Goal: Check status

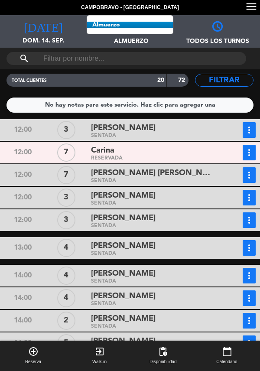
click at [112, 31] on span "Almuerzo" at bounding box center [130, 37] width 87 height 13
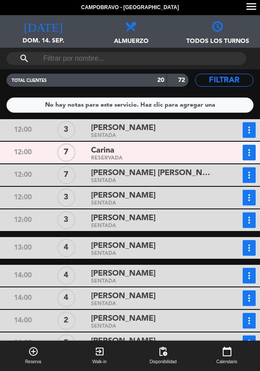
click at [114, 40] on span "Almuerzo" at bounding box center [130, 37] width 87 height 13
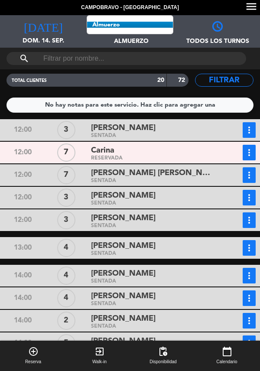
click at [109, 33] on span "Almuerzo Todos los servicios Almuerzo Cena" at bounding box center [130, 31] width 87 height 32
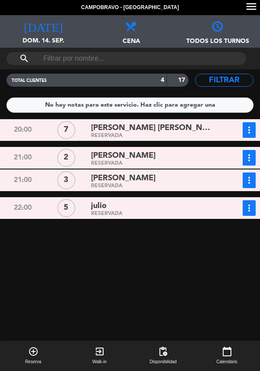
click at [209, 133] on span "[PERSON_NAME] [PERSON_NAME]" at bounding box center [153, 128] width 125 height 13
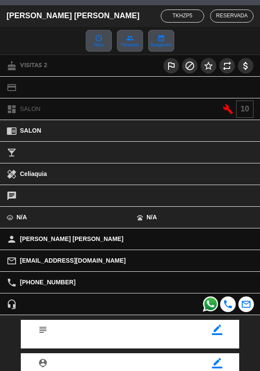
scroll to position [113, 0]
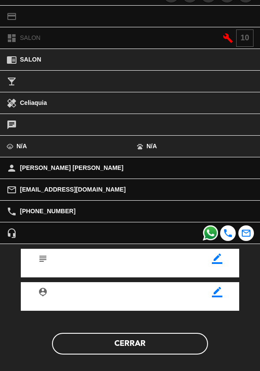
click at [161, 343] on button "Cerrar" at bounding box center [130, 343] width 156 height 22
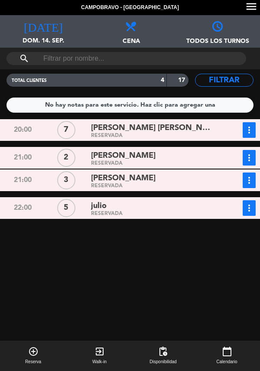
scroll to position [11, 0]
click at [176, 161] on div "RESERVADA" at bounding box center [153, 163] width 125 height 4
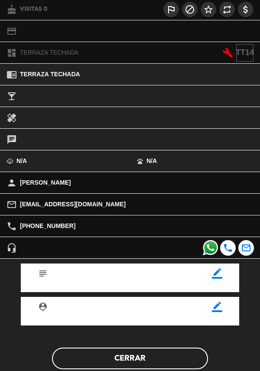
scroll to position [113, 0]
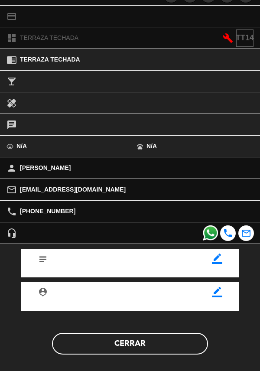
click at [174, 351] on button "Cerrar" at bounding box center [130, 343] width 156 height 22
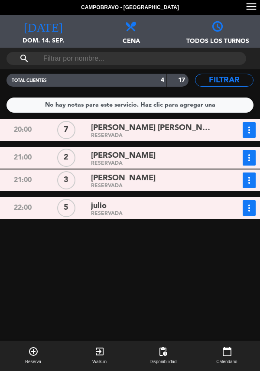
click at [177, 172] on div "[PERSON_NAME]" at bounding box center [153, 178] width 125 height 12
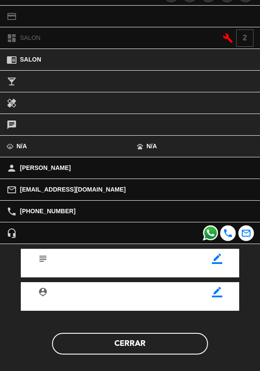
click at [176, 339] on button "Cerrar" at bounding box center [130, 343] width 156 height 22
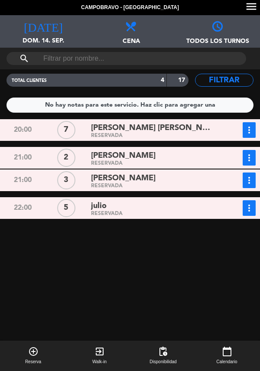
click at [168, 200] on div "julio" at bounding box center [153, 206] width 125 height 12
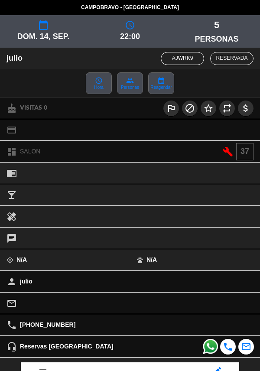
scroll to position [87, 0]
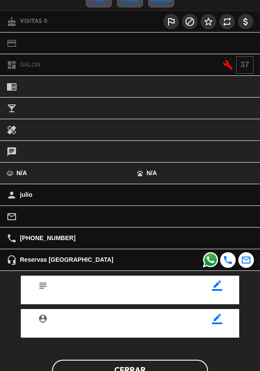
click at [192, 359] on button "Cerrar" at bounding box center [130, 370] width 156 height 22
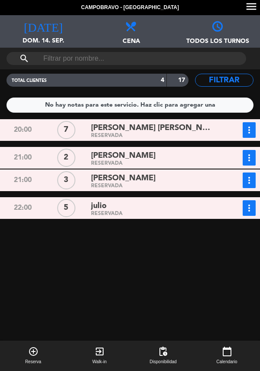
scroll to position [0, 0]
